Goal: Task Accomplishment & Management: Manage account settings

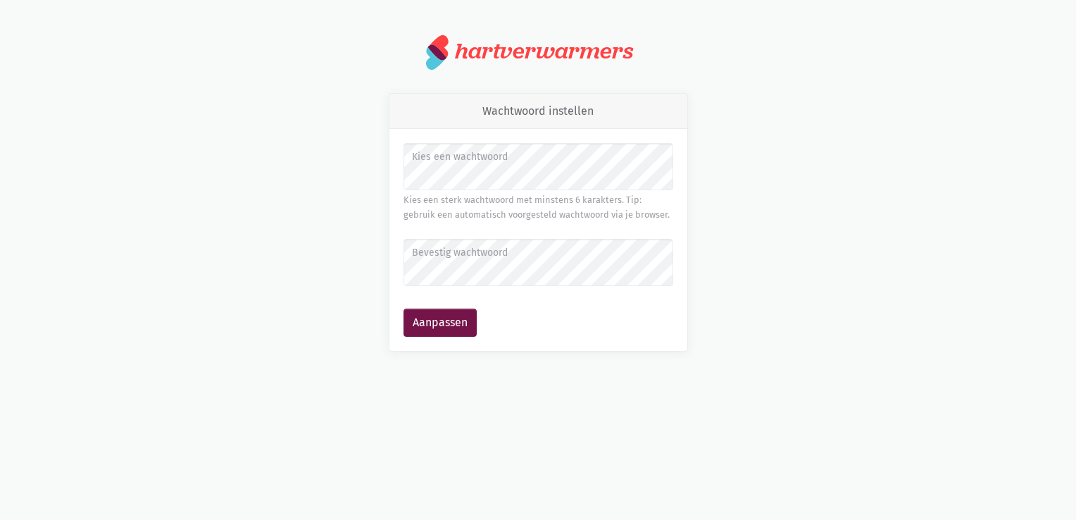
click at [290, 184] on div "Wachtwoord instellen Kies een wachtwoord Kies een sterk wachtwoord met minstens…" at bounding box center [538, 222] width 803 height 258
click at [409, 322] on button "Aanpassen" at bounding box center [439, 322] width 73 height 28
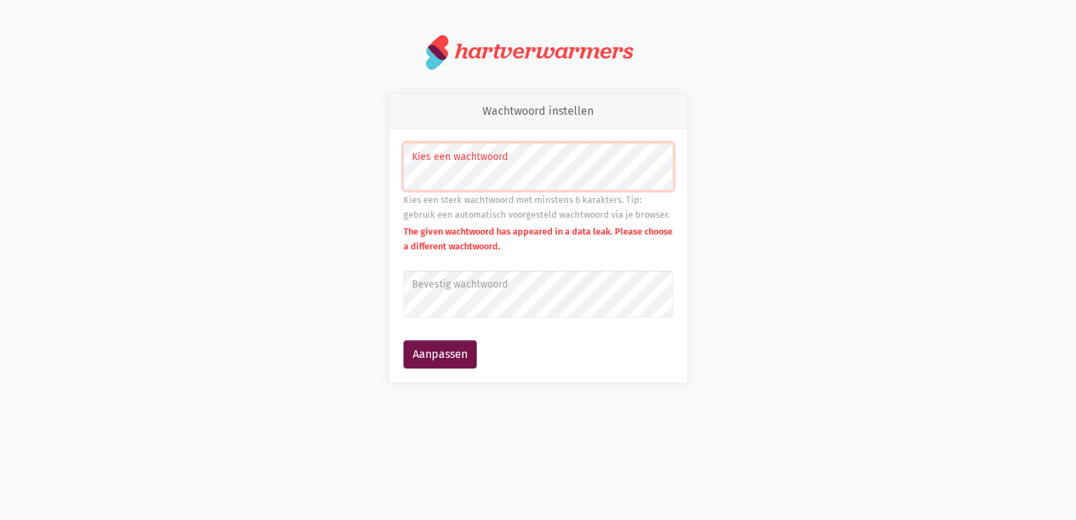
click at [365, 199] on div "Wachtwoord instellen Kies een wachtwoord Kies een sterk wachtwoord met minstens…" at bounding box center [538, 238] width 803 height 290
click at [417, 358] on button "Aanpassen" at bounding box center [439, 354] width 73 height 28
click at [366, 212] on div "Wachtwoord instellen Kies een wachtwoord Kies een sterk wachtwoord met minstens…" at bounding box center [538, 238] width 803 height 290
click at [422, 358] on button "Aanpassen" at bounding box center [439, 354] width 73 height 28
